Goal: Task Accomplishment & Management: Use online tool/utility

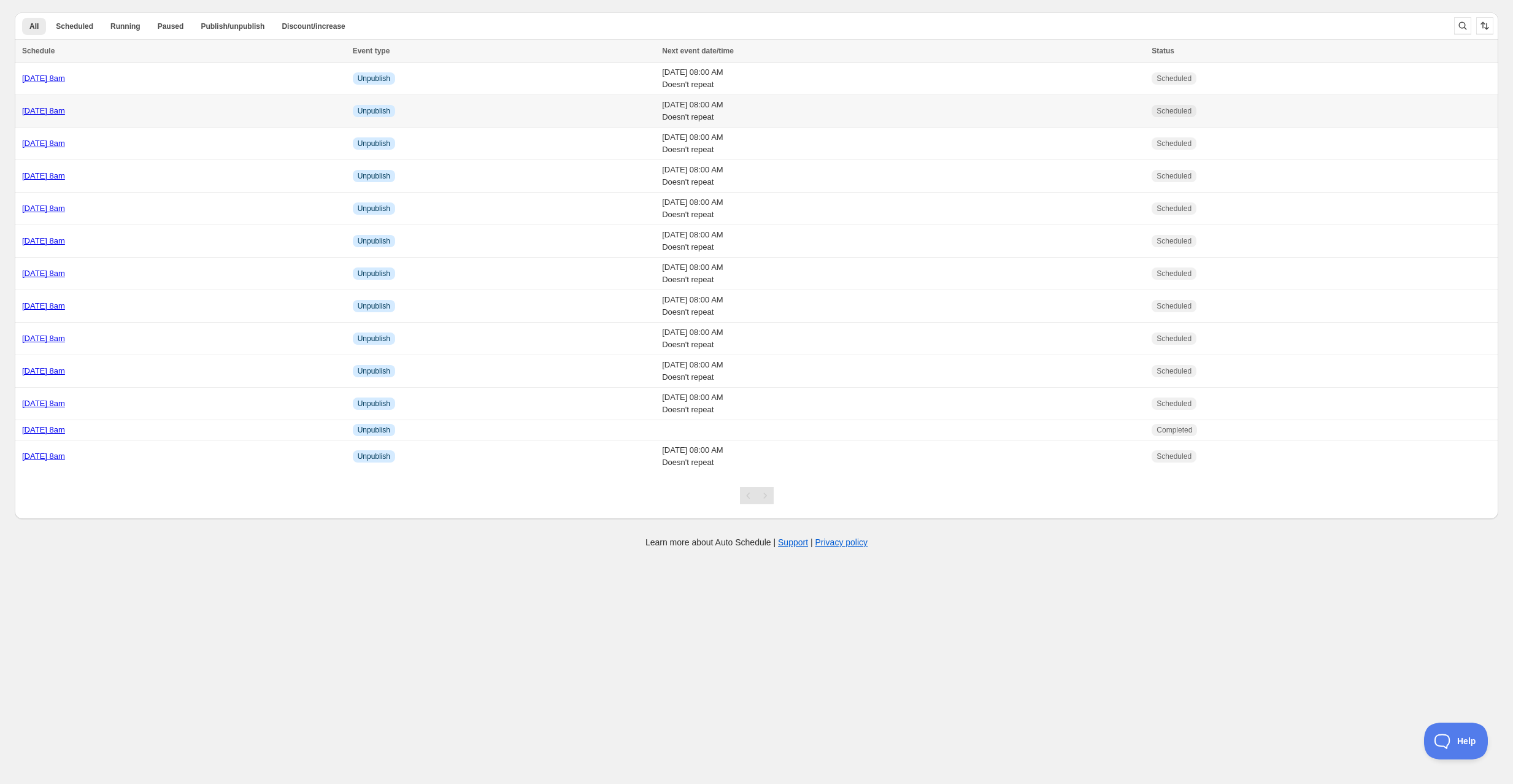
click at [171, 105] on div "[DATE] 8am" at bounding box center [184, 111] width 323 height 12
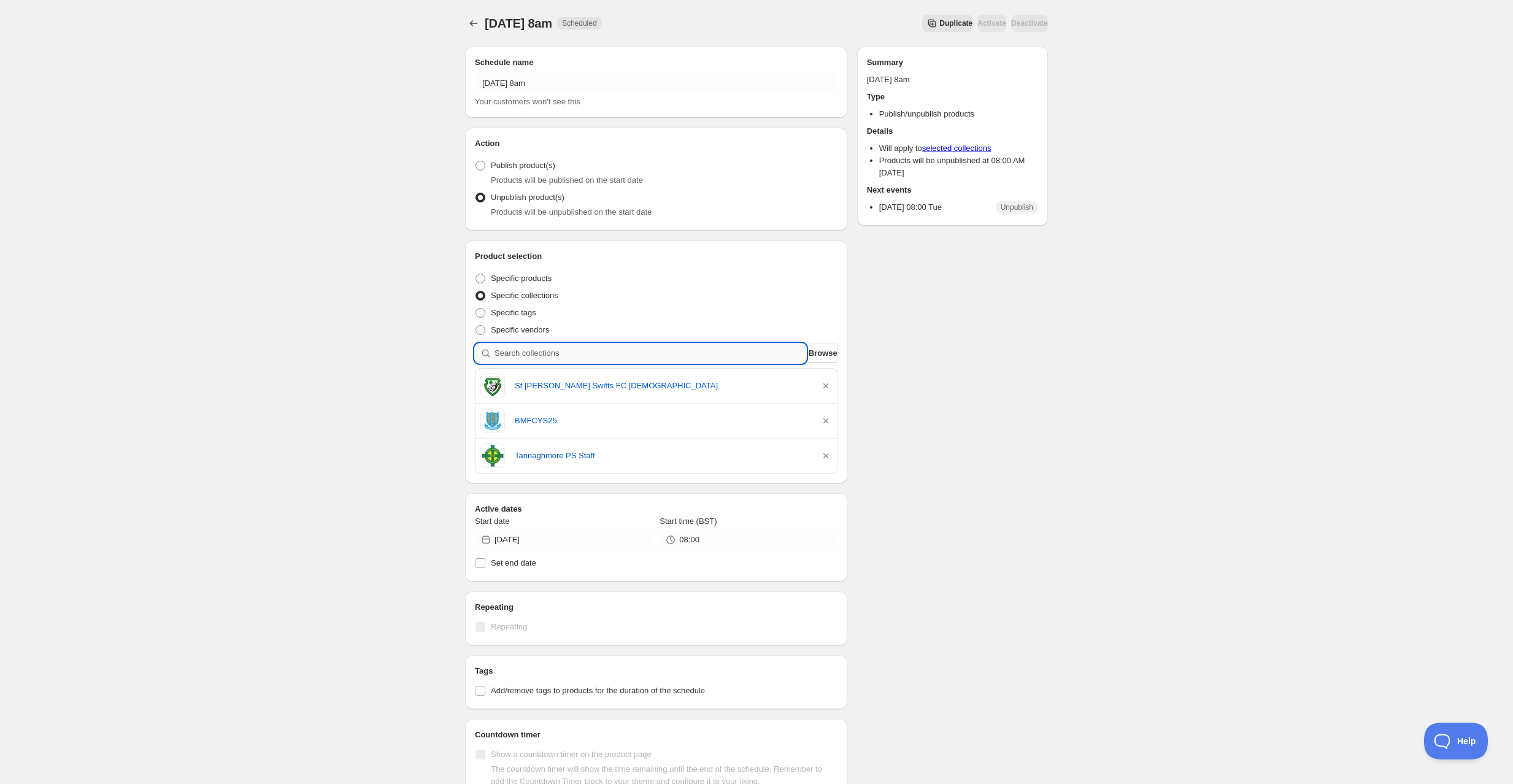
click at [551, 355] on input "search" at bounding box center [650, 353] width 311 height 20
type input "h"
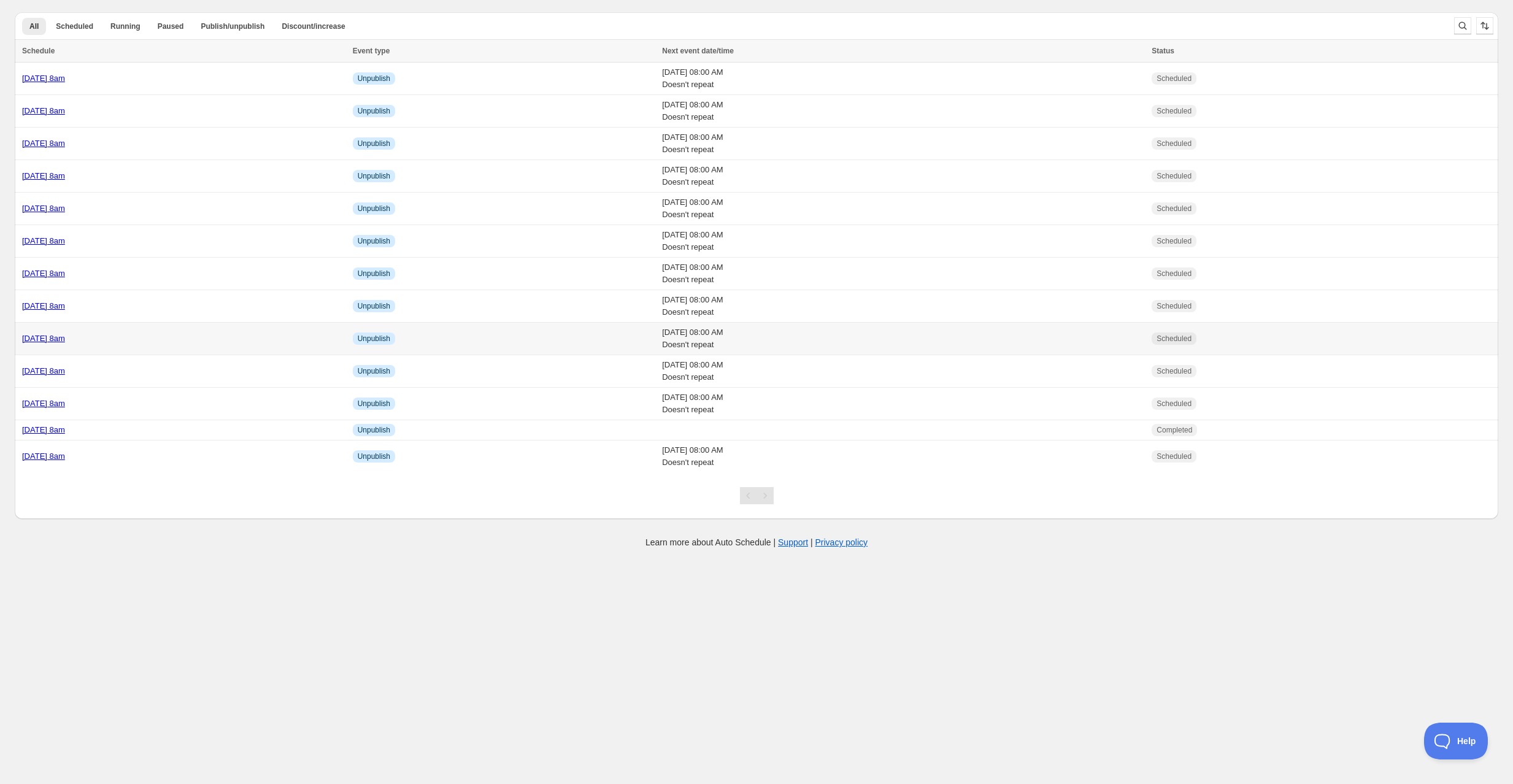
click at [150, 339] on div "[DATE] 8am" at bounding box center [184, 338] width 323 height 12
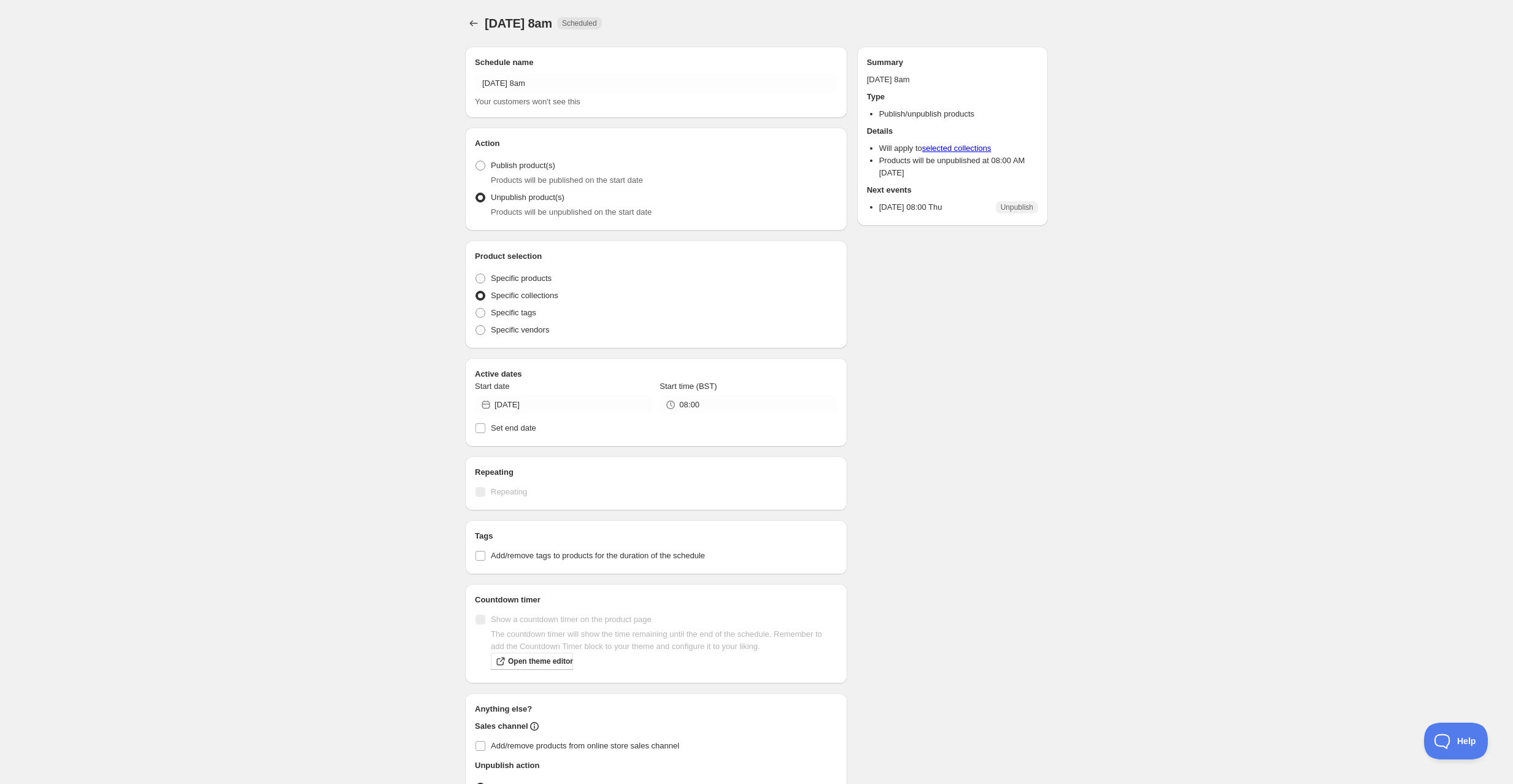
radio input "true"
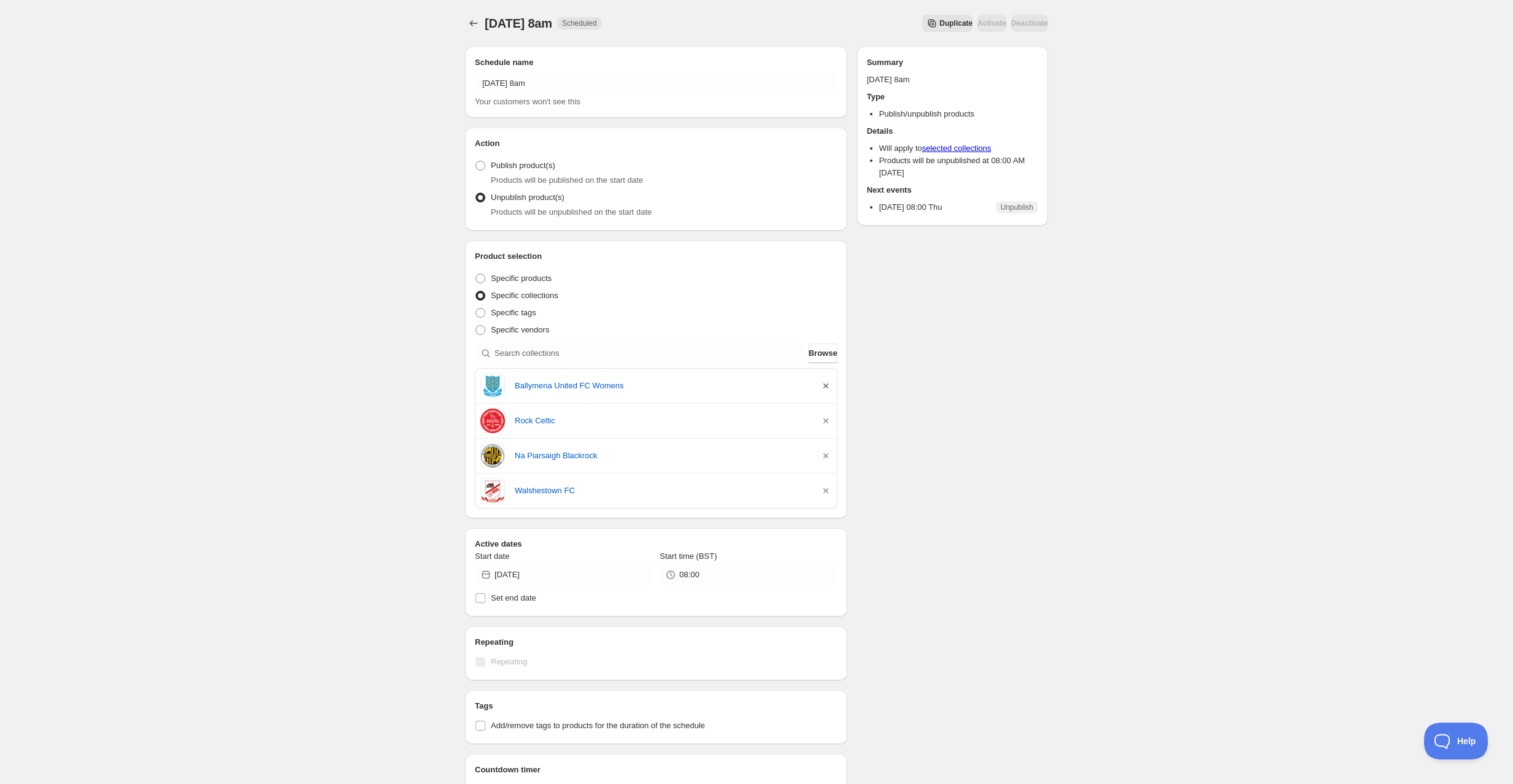
click at [826, 383] on icon "button" at bounding box center [826, 385] width 12 height 12
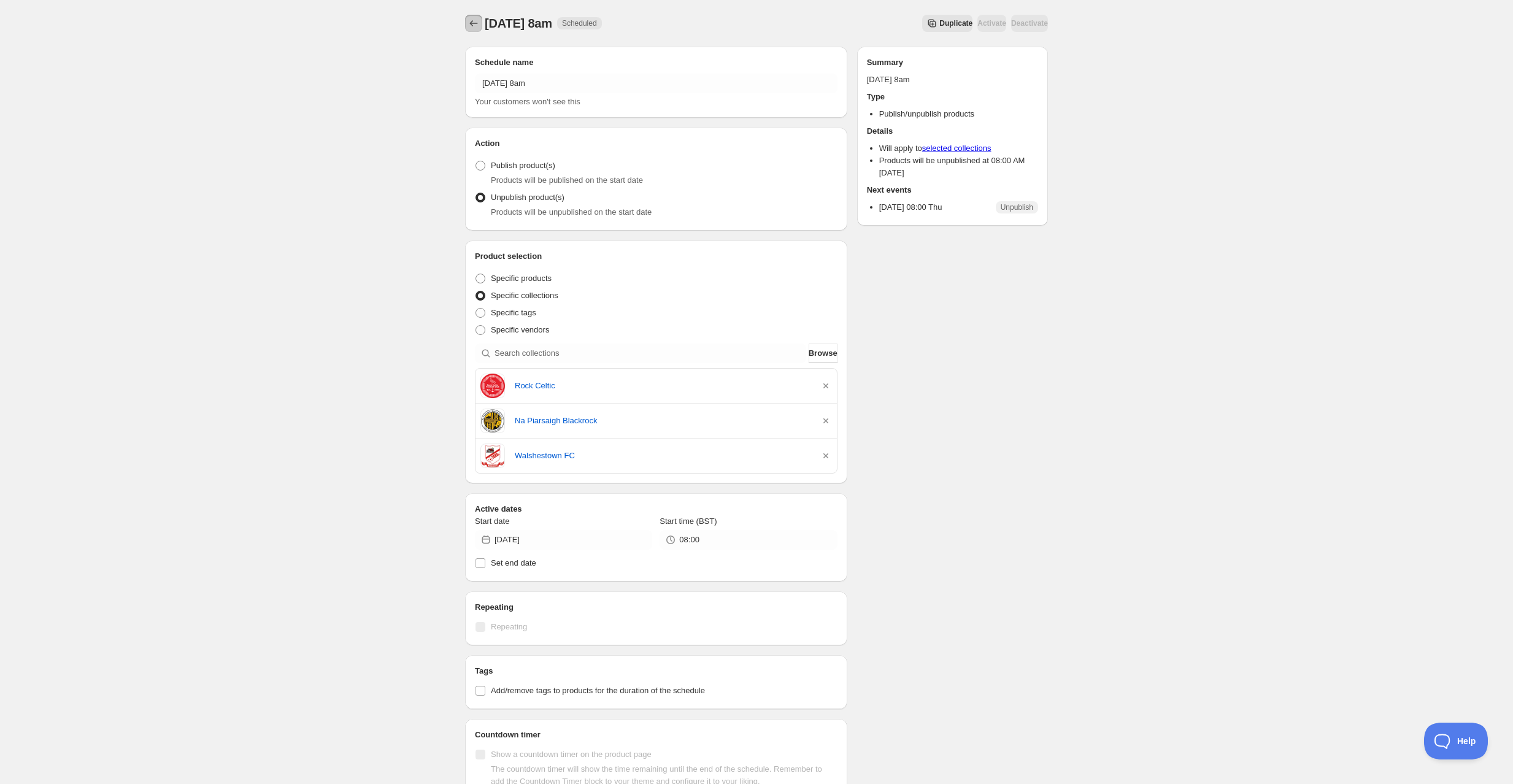
click at [476, 22] on icon "Schedules" at bounding box center [474, 23] width 12 height 12
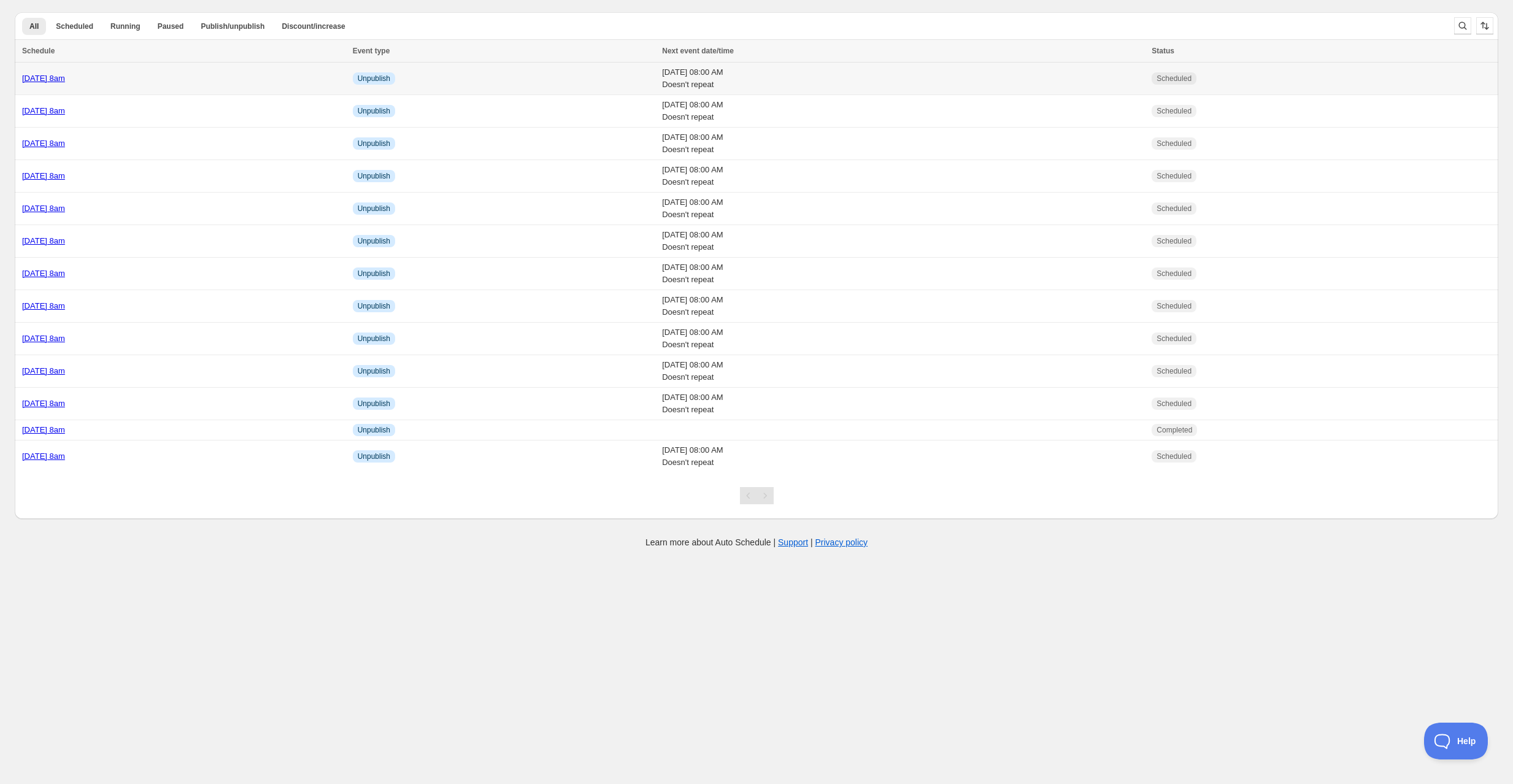
click at [150, 76] on div "[DATE] 8am" at bounding box center [184, 78] width 323 height 12
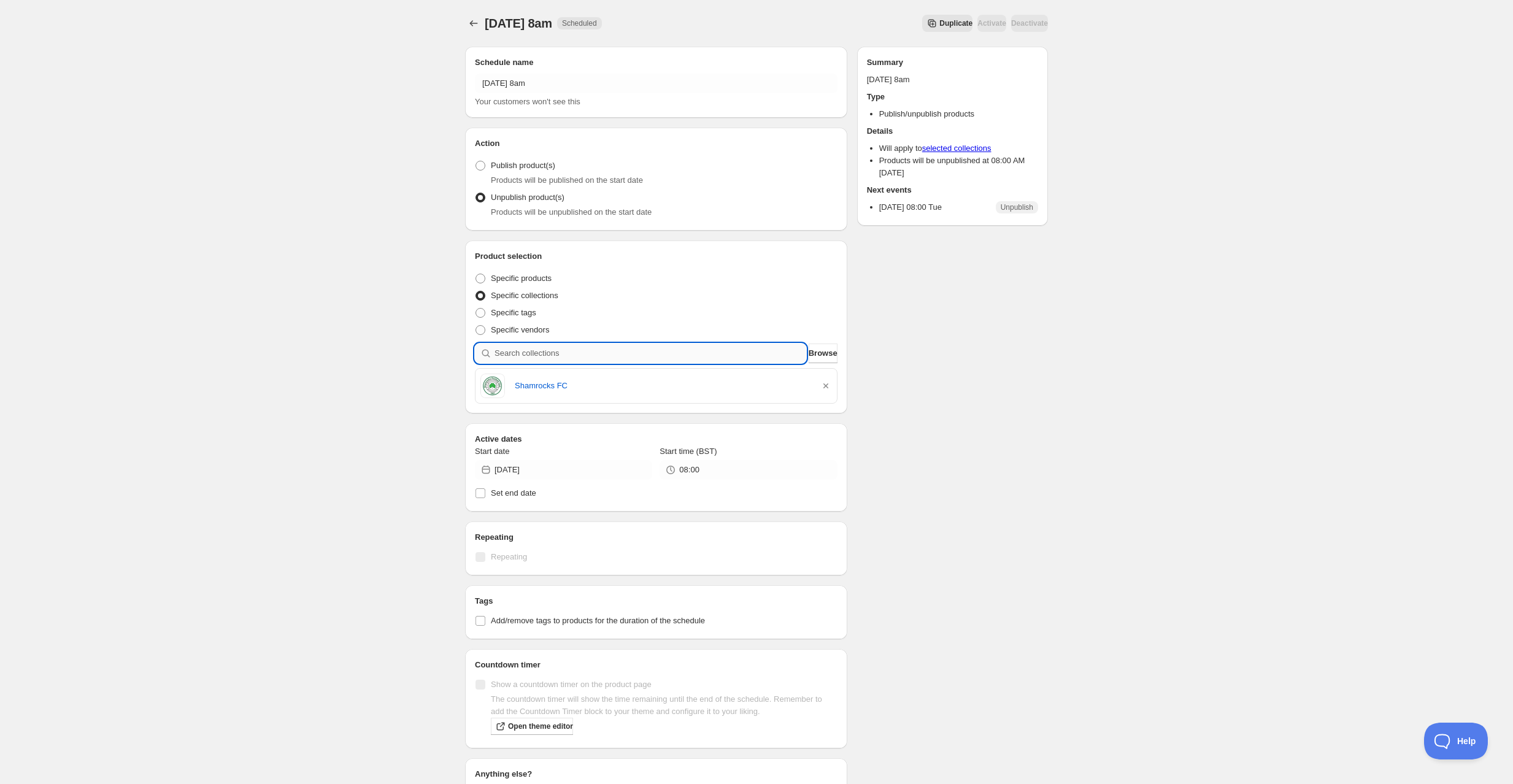
click at [529, 357] on input "search" at bounding box center [650, 353] width 311 height 20
type input "b"
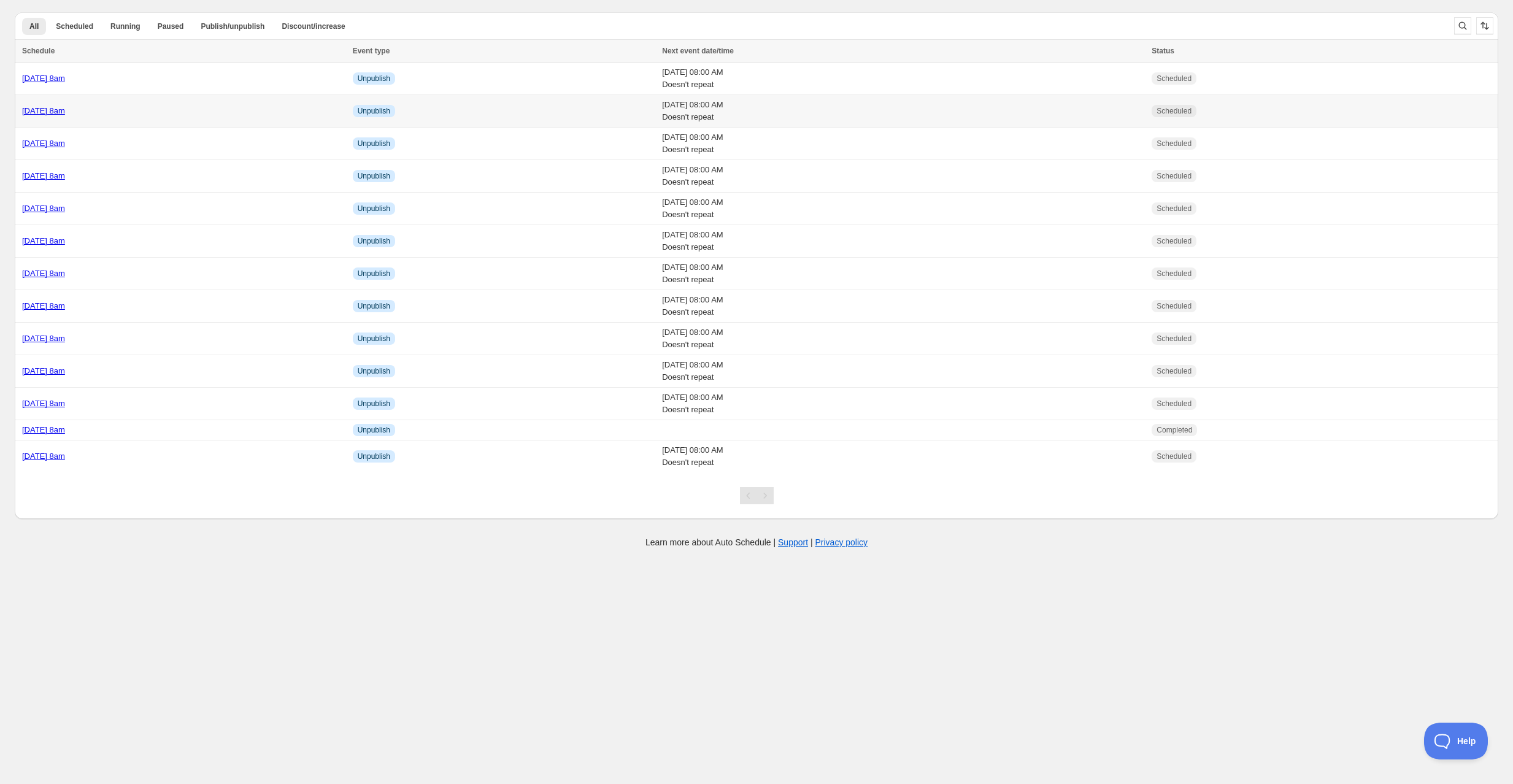
click at [156, 115] on div "[DATE] 8am" at bounding box center [184, 111] width 323 height 12
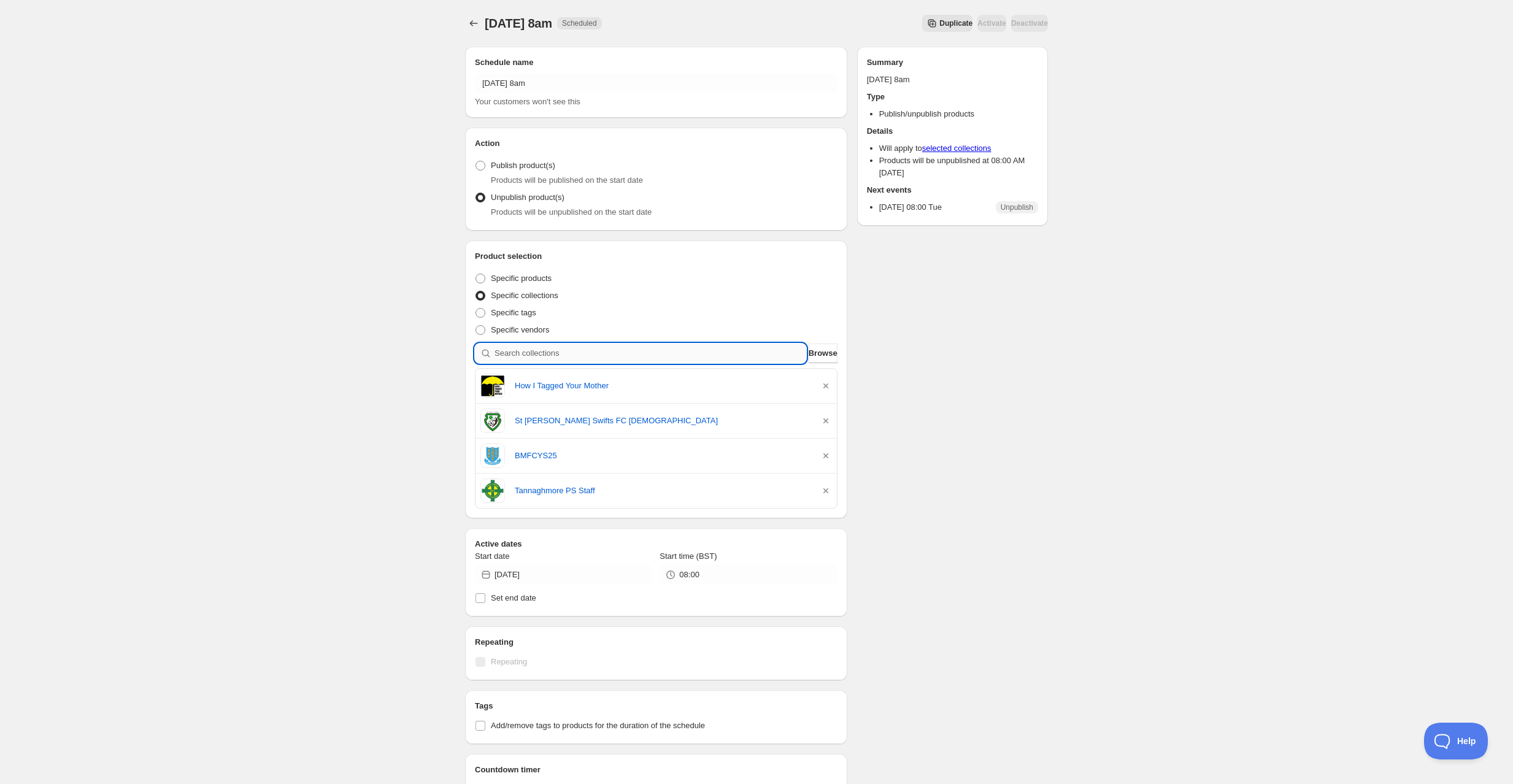
click at [570, 351] on input "search" at bounding box center [650, 353] width 311 height 20
type input "c"
